Goal: Find specific page/section: Find specific page/section

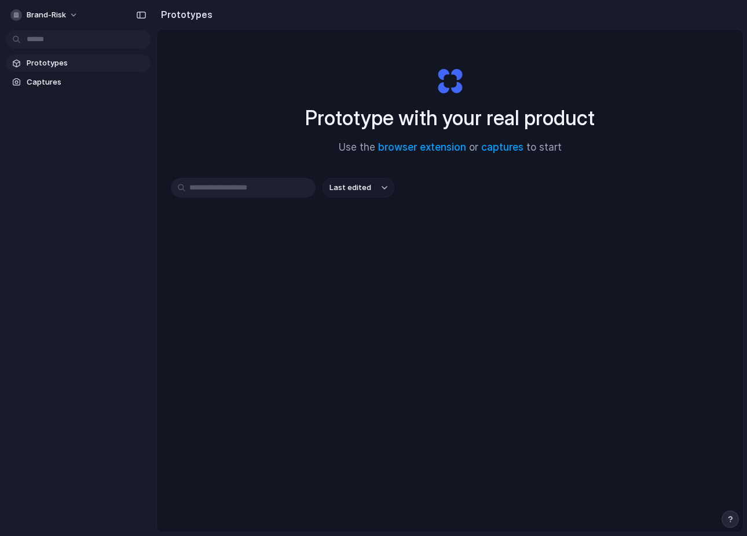
click at [65, 71] on link "Prototypes" at bounding box center [78, 62] width 145 height 17
click at [65, 82] on span "Captures" at bounding box center [86, 82] width 119 height 12
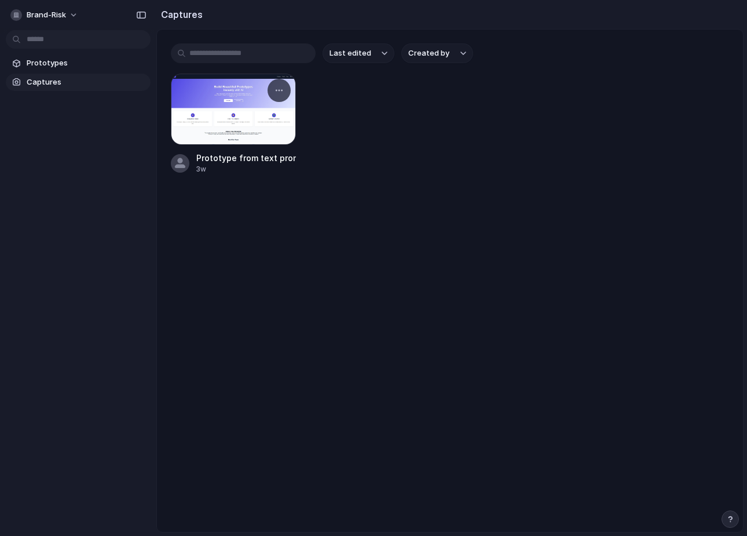
click at [235, 151] on div "Prototype from text prompt 3w" at bounding box center [233, 124] width 125 height 101
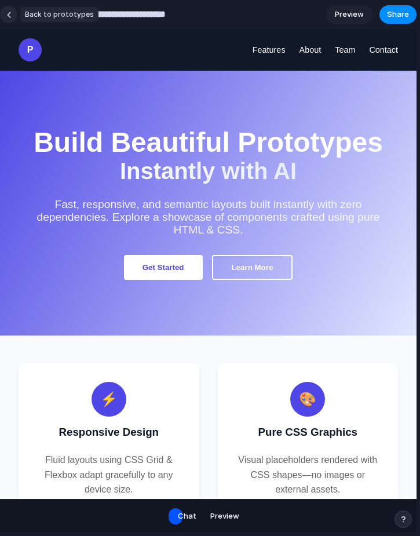
click at [8, 19] on link at bounding box center [8, 14] width 17 height 17
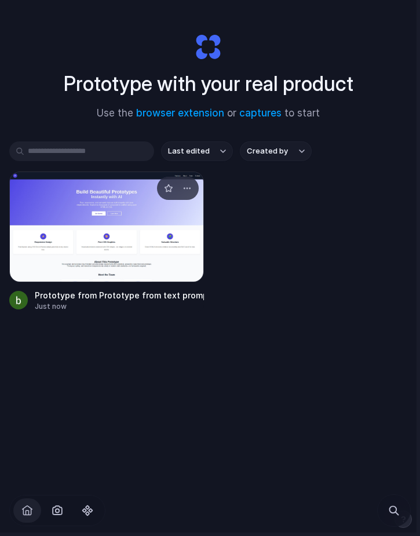
click at [107, 259] on div at bounding box center [106, 226] width 195 height 111
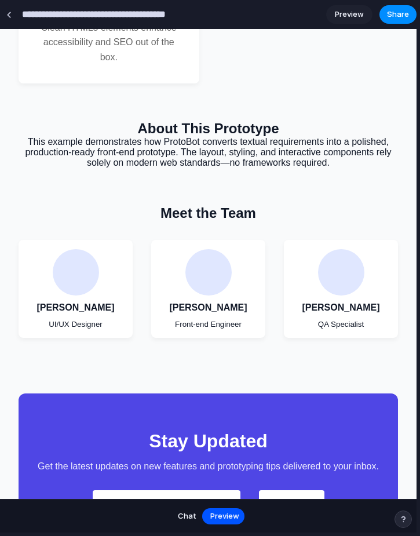
scroll to position [836, 0]
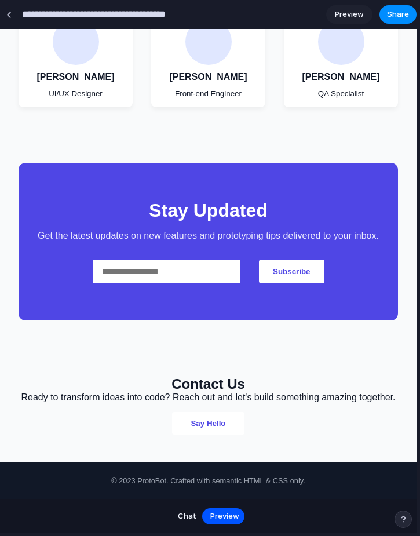
click at [184, 513] on span "Chat" at bounding box center [187, 516] width 19 height 12
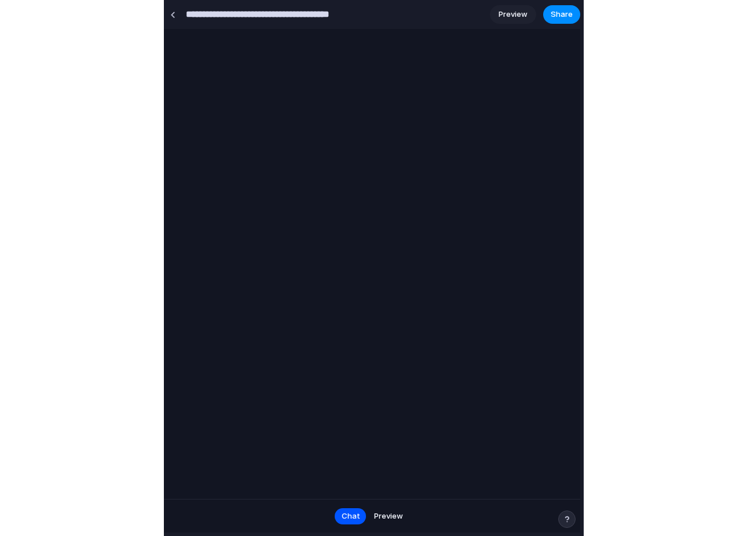
scroll to position [0, 0]
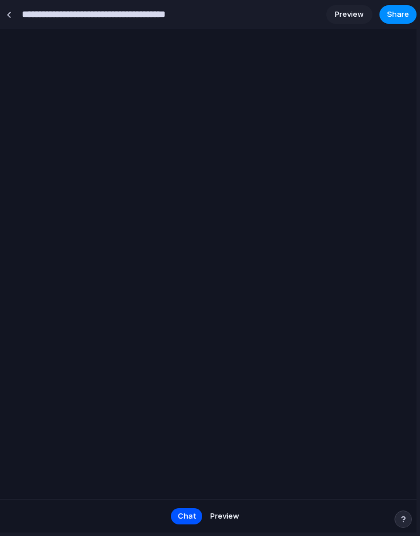
click at [225, 518] on span "Preview" at bounding box center [224, 516] width 29 height 12
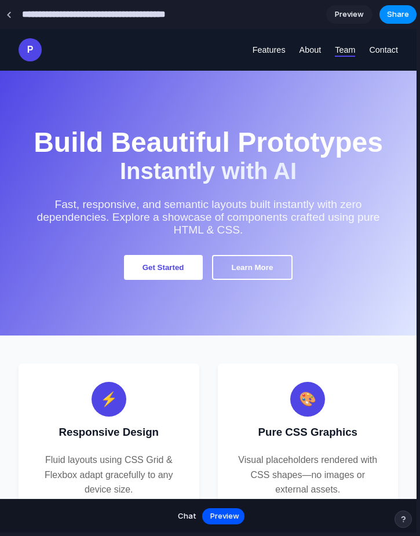
click at [347, 50] on link "Team" at bounding box center [345, 50] width 20 height 14
click at [382, 53] on link "Contact" at bounding box center [383, 50] width 29 height 14
click at [360, 18] on span "Preview" at bounding box center [349, 15] width 29 height 12
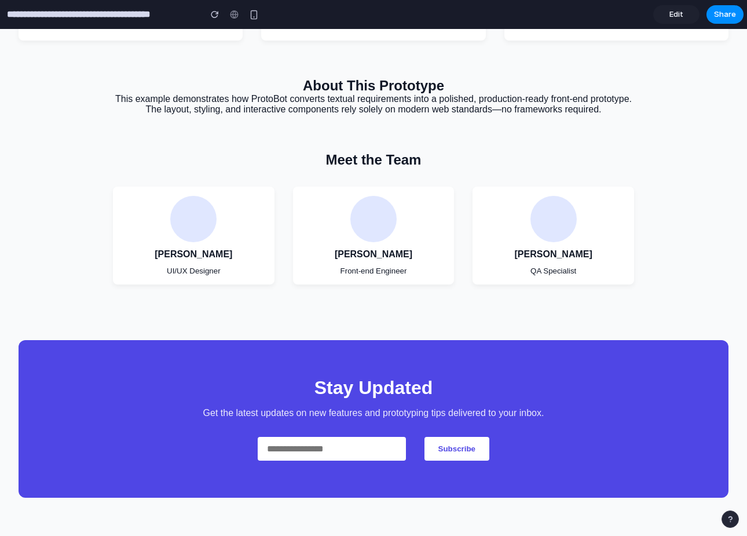
scroll to position [275, 0]
